Goal: Task Accomplishment & Management: Manage account settings

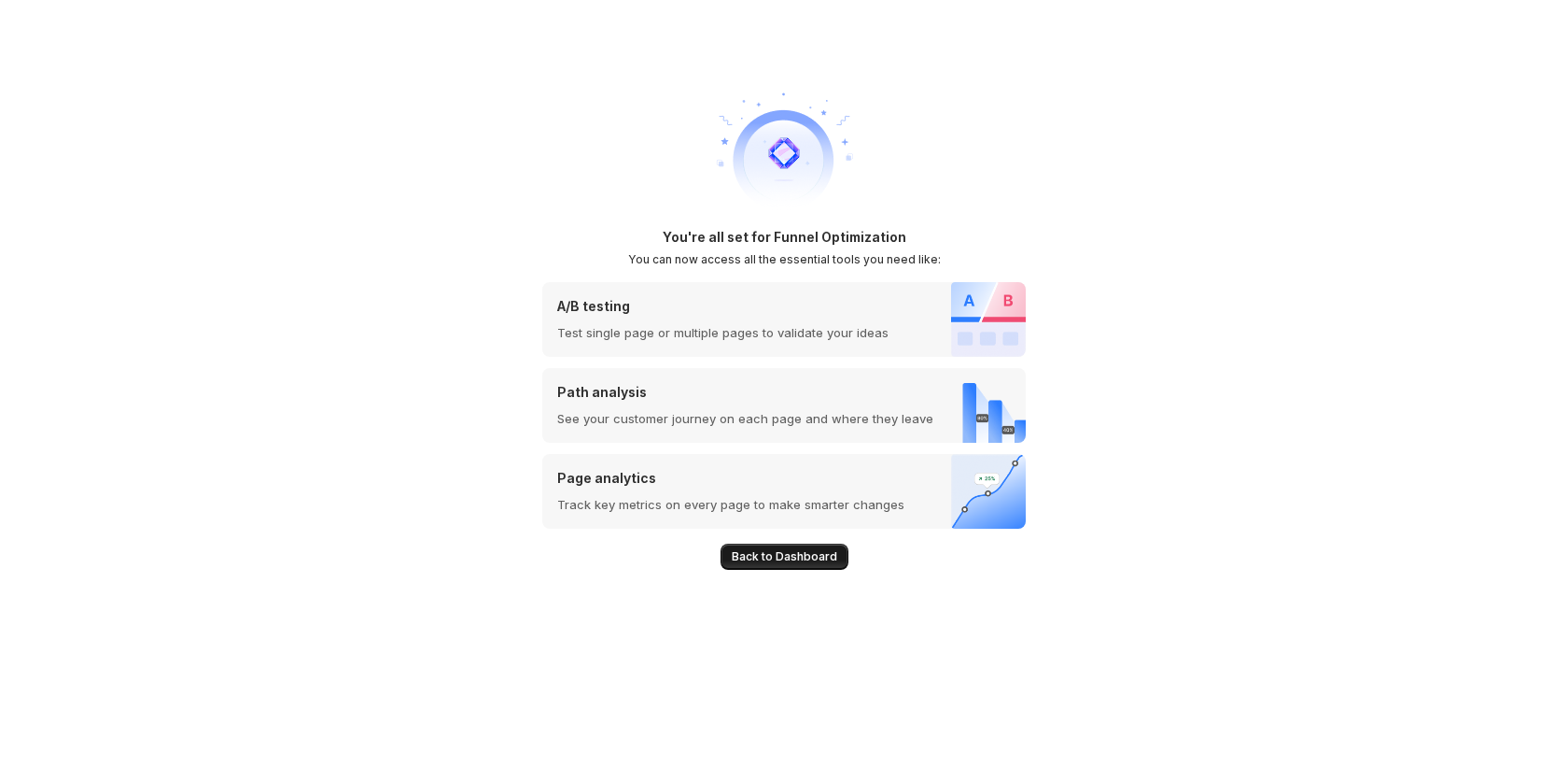
click at [770, 541] on div "Back to Dashboard" at bounding box center [784, 548] width 483 height 41
click at [771, 551] on span "Back to Dashboard" at bounding box center [784, 556] width 106 height 15
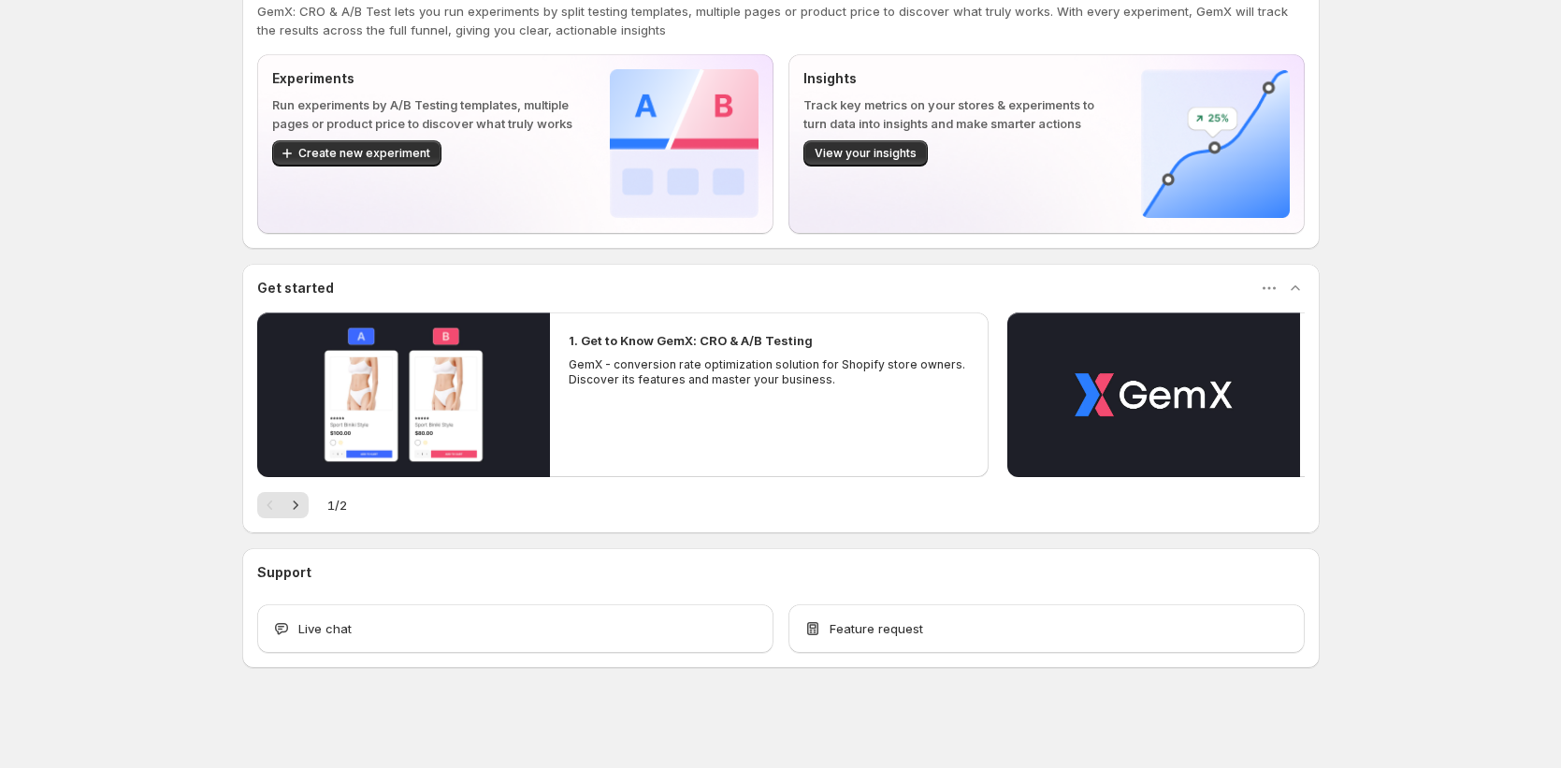
scroll to position [66, 0]
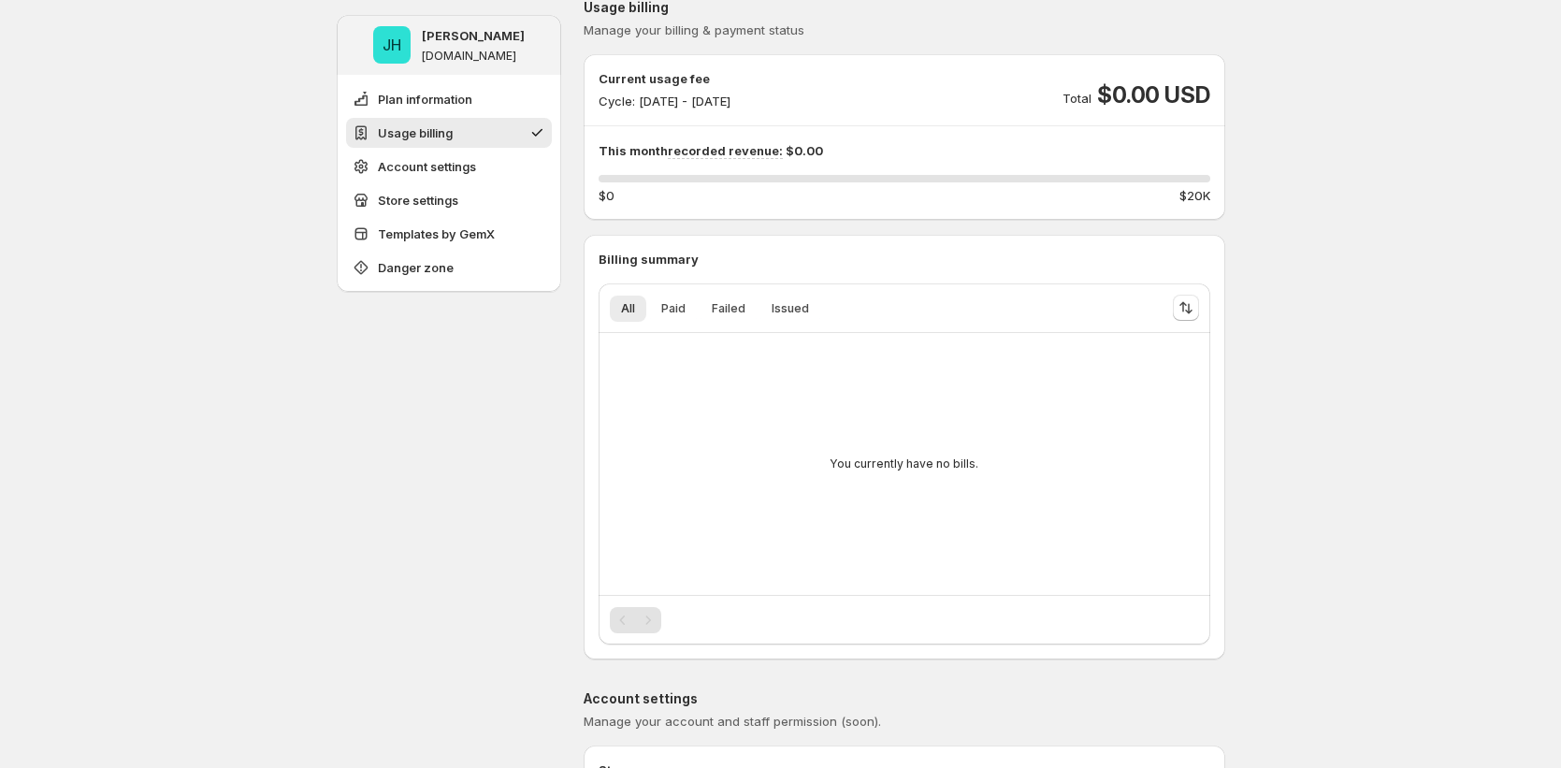
scroll to position [201, 0]
drag, startPoint x: 641, startPoint y: 93, endPoint x: 907, endPoint y: 96, distance: 266.6
click at [907, 96] on div "Current usage fee Cycle: Sep 19, 2025 - Sep 30, 2025 Total $0.00 USD" at bounding box center [905, 85] width 612 height 41
drag, startPoint x: 833, startPoint y: 94, endPoint x: 635, endPoint y: 89, distance: 198.3
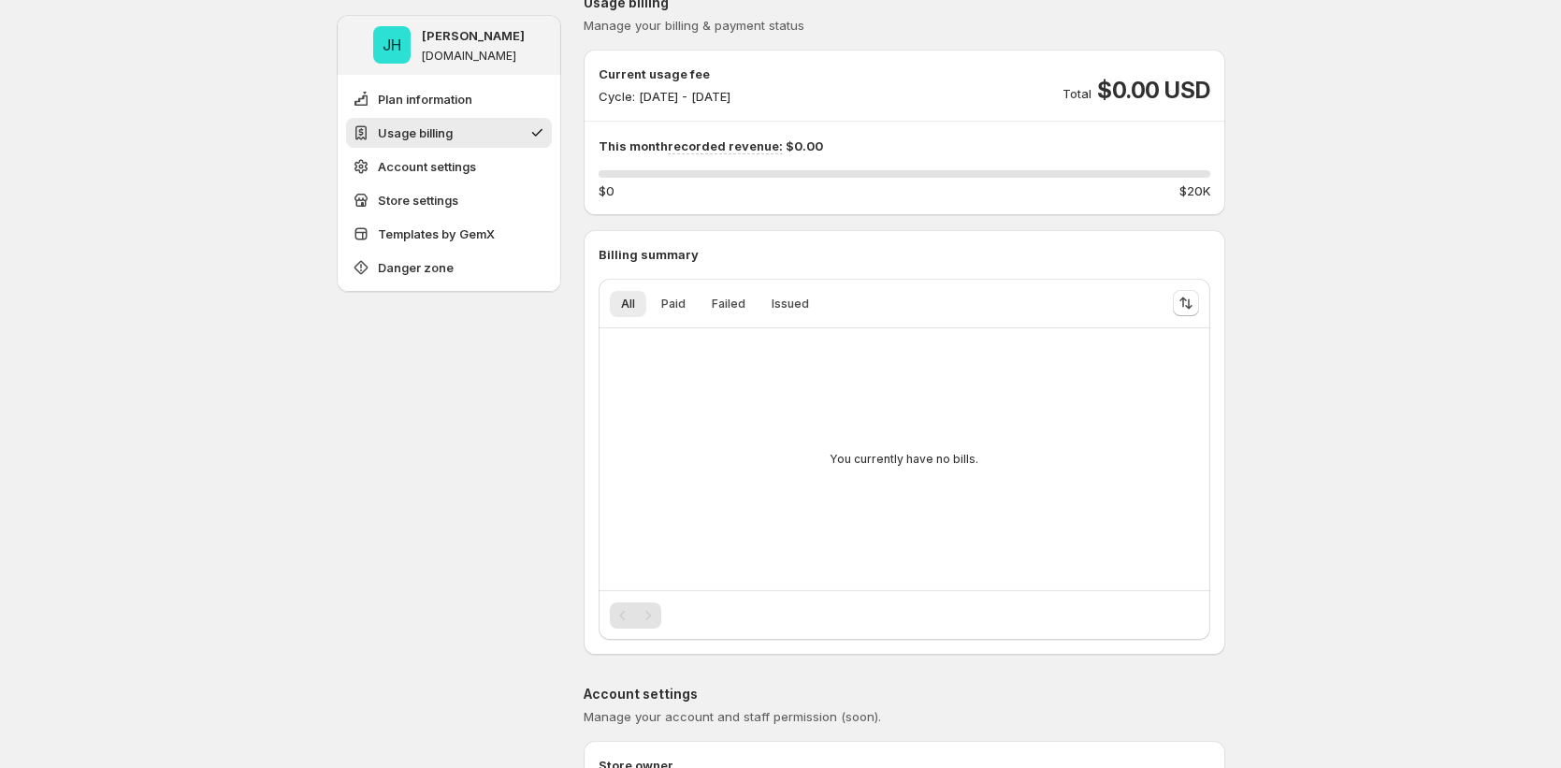
click at [635, 89] on div "Current usage fee Cycle: Sep 19, 2025 - Sep 30, 2025 Total $0.00 USD" at bounding box center [905, 85] width 612 height 41
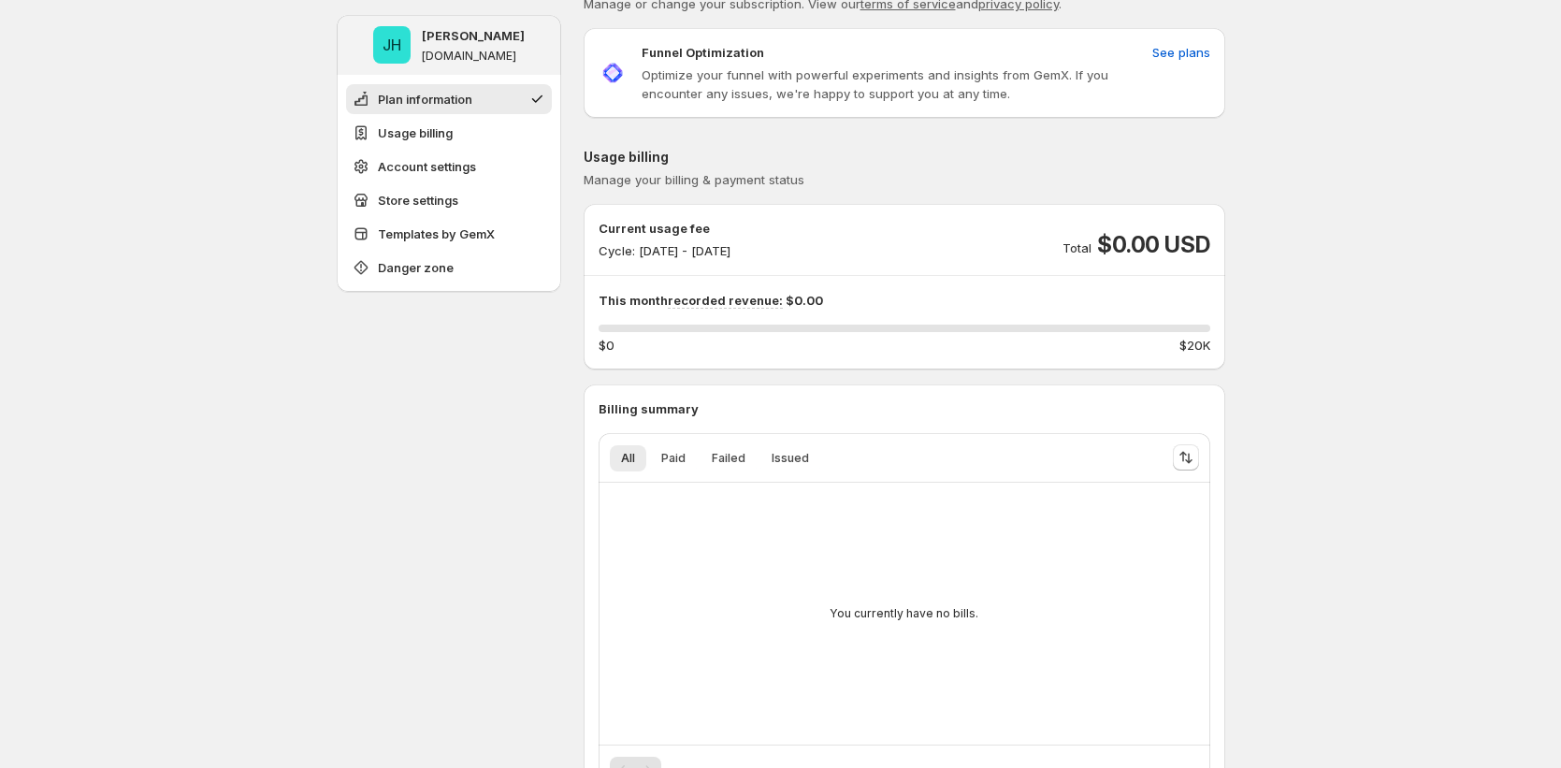
scroll to position [0, 0]
